Goal: Find specific page/section: Find specific page/section

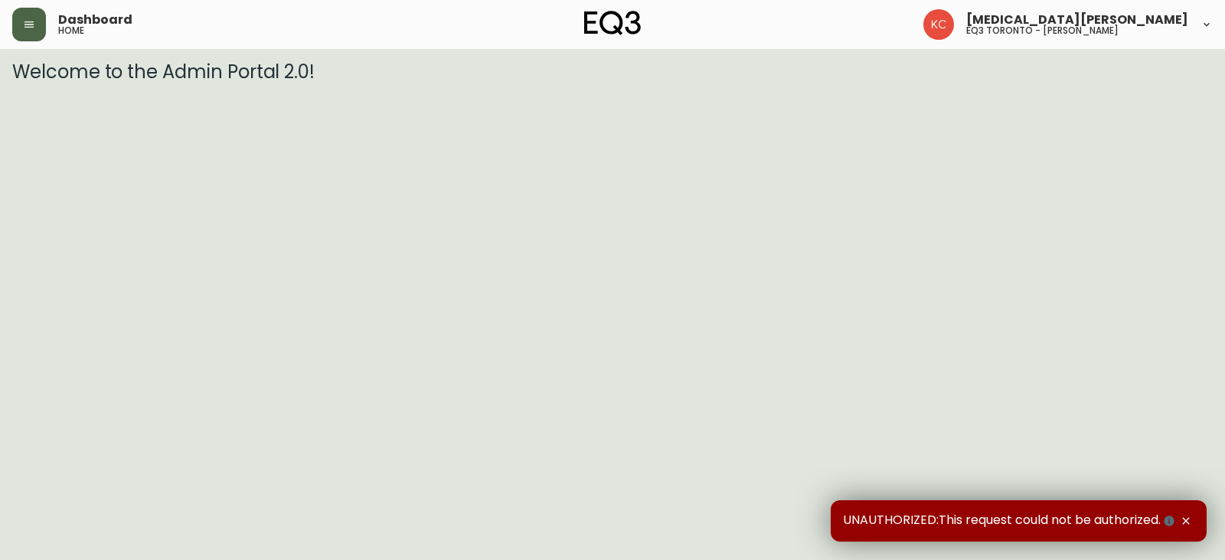
click at [31, 25] on icon "button" at bounding box center [29, 24] width 9 height 6
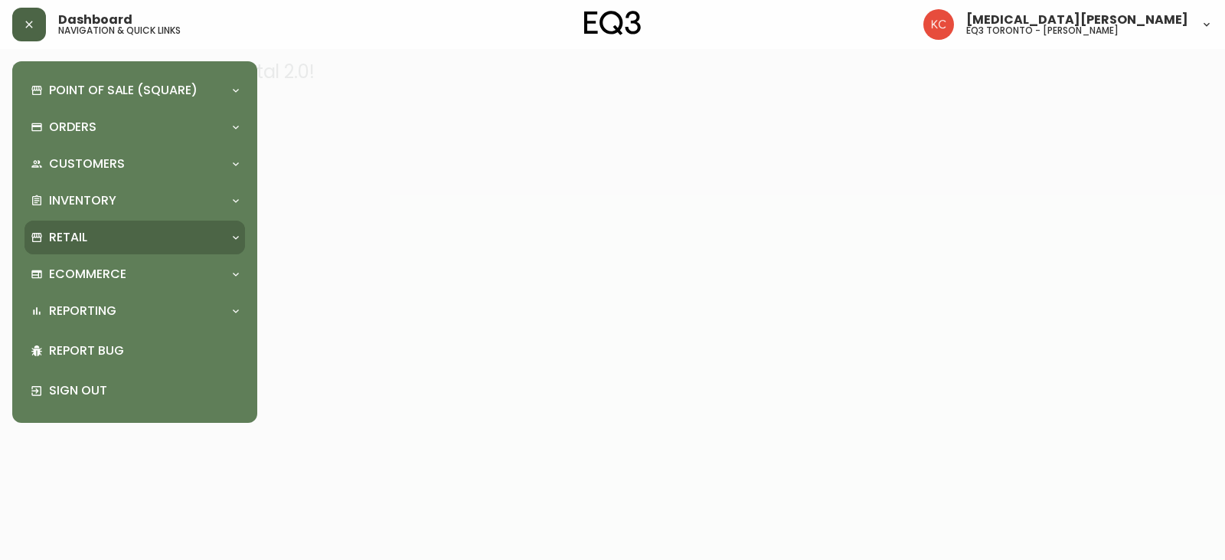
click at [103, 243] on div "Retail" at bounding box center [127, 237] width 193 height 17
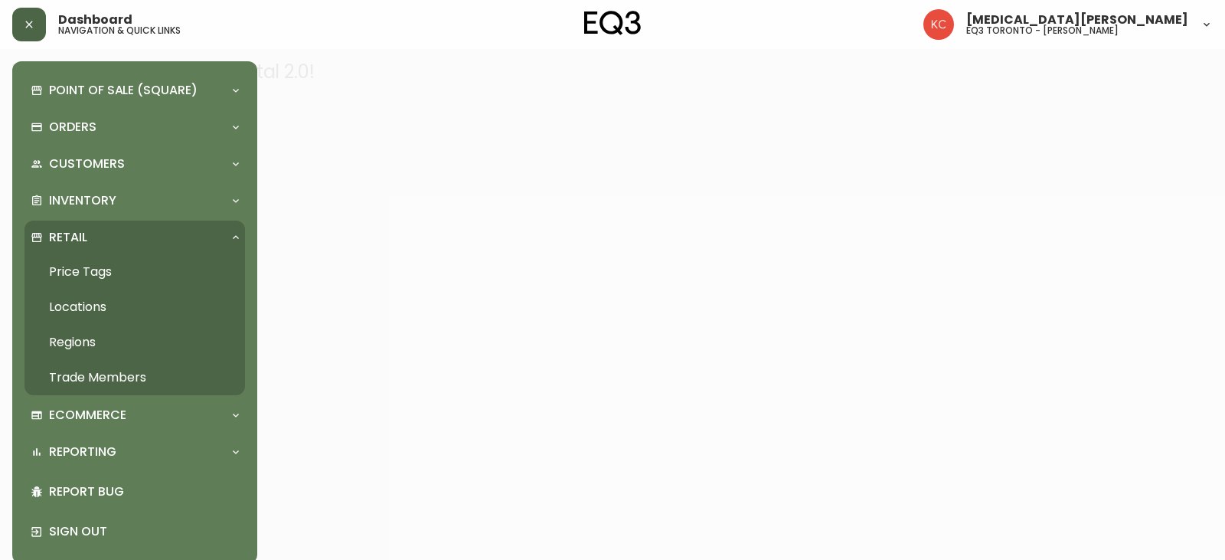
click at [96, 374] on link "Trade Members" at bounding box center [135, 377] width 221 height 35
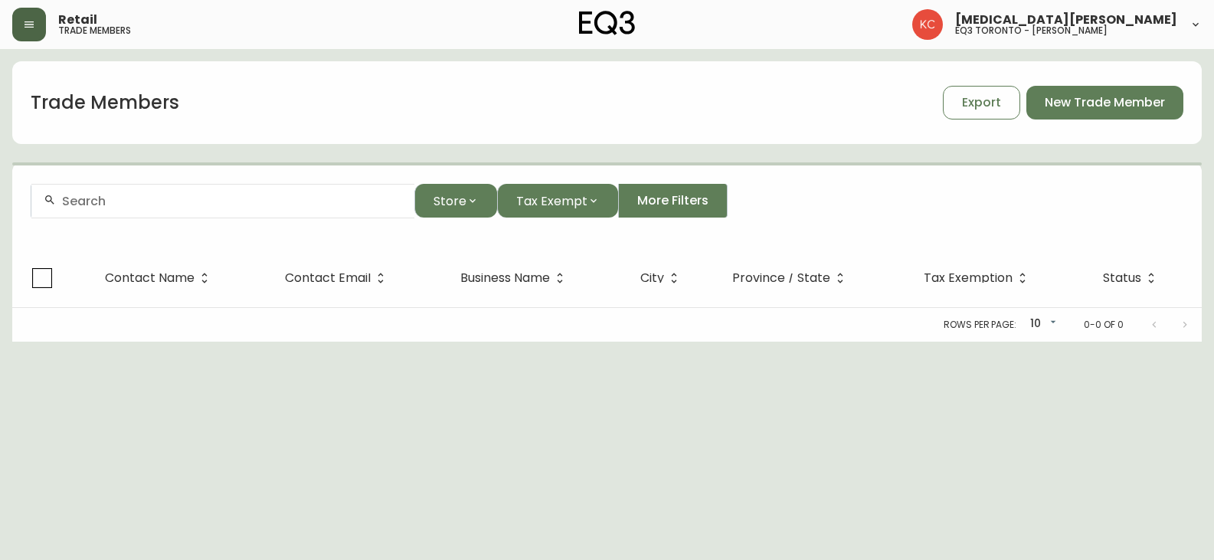
click at [224, 205] on input "text" at bounding box center [232, 201] width 340 height 15
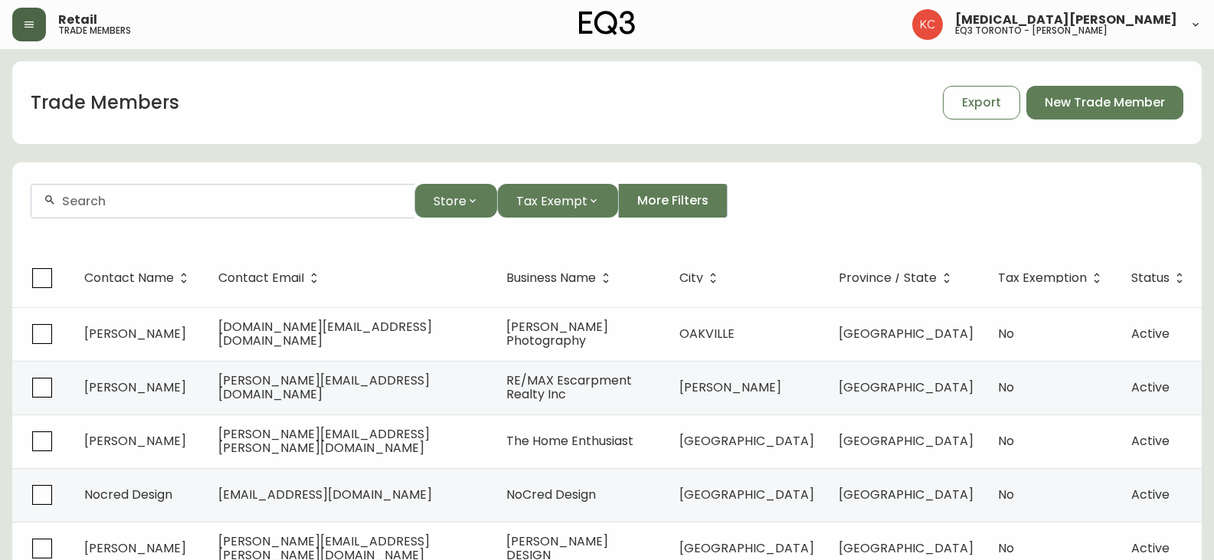
click at [224, 199] on input "text" at bounding box center [232, 201] width 340 height 15
click at [141, 205] on input "text" at bounding box center [232, 201] width 340 height 15
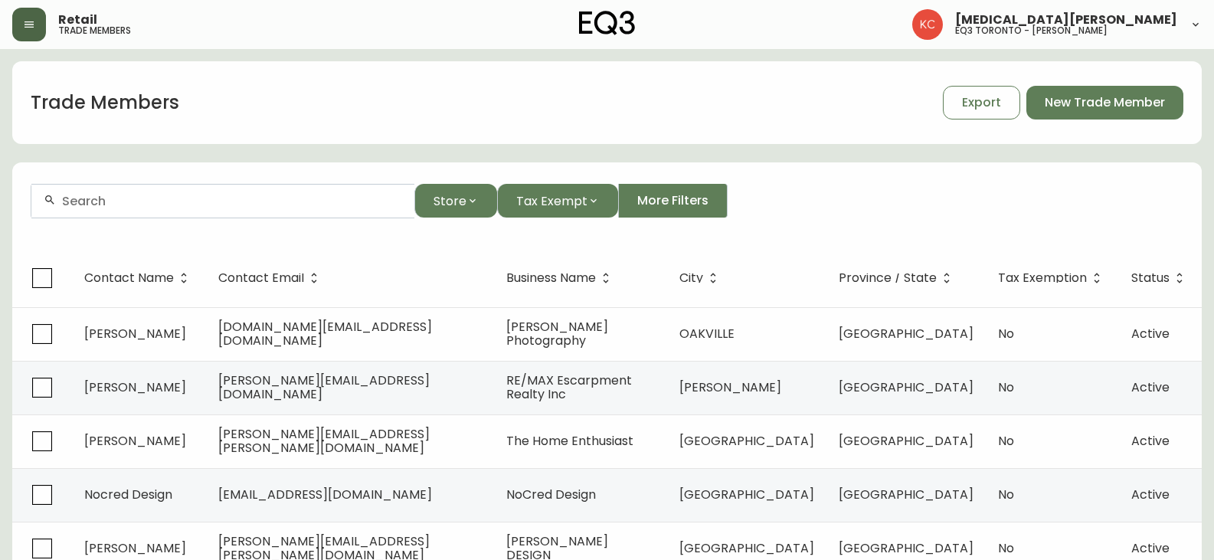
click at [221, 208] on div at bounding box center [222, 201] width 383 height 34
